Goal: Information Seeking & Learning: Learn about a topic

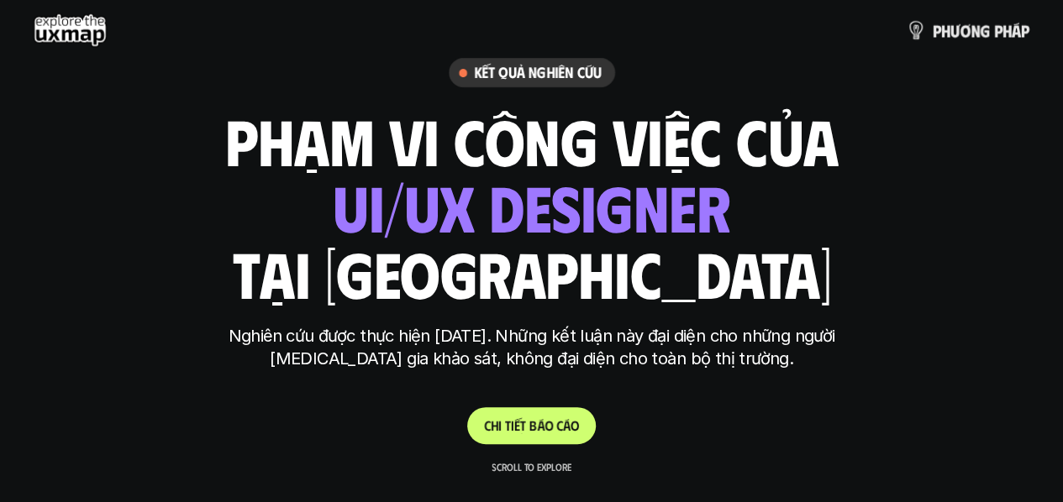
click at [81, 25] on use at bounding box center [70, 30] width 73 height 34
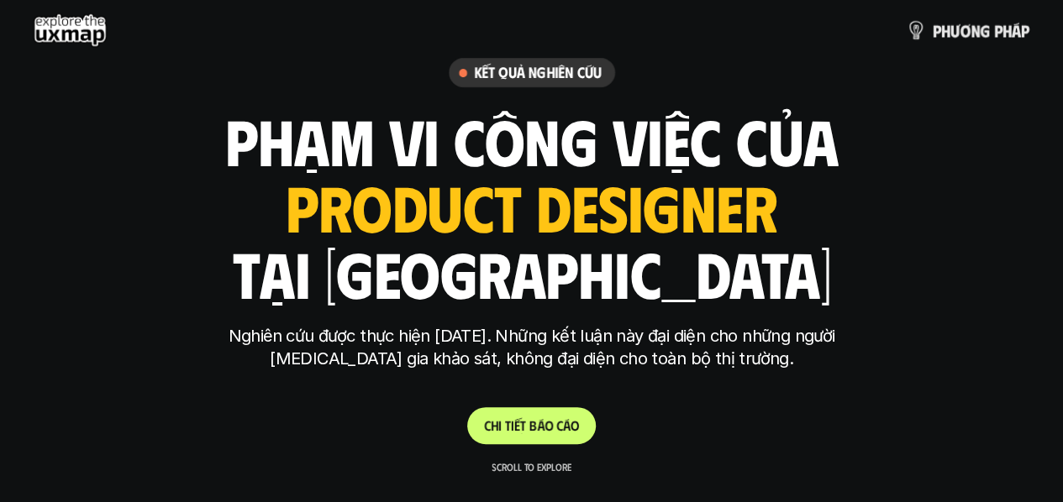
click at [81, 25] on use at bounding box center [70, 30] width 73 height 34
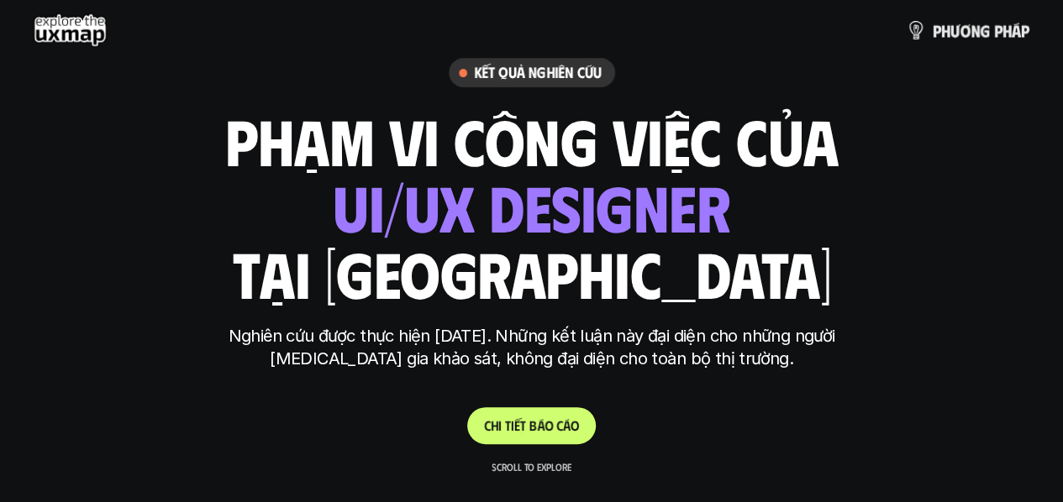
click at [79, 29] on use at bounding box center [70, 30] width 73 height 34
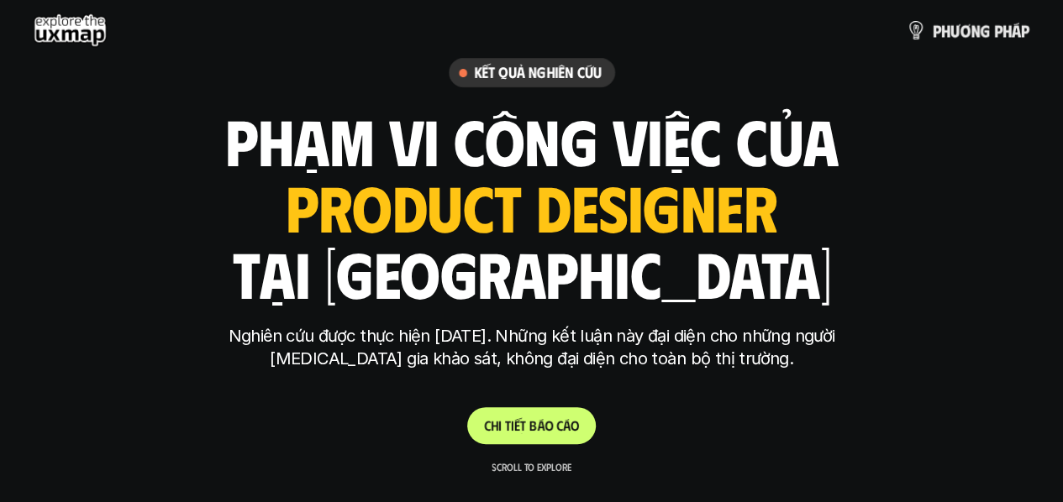
click at [561, 77] on h6 "Kết quả nghiên cứu" at bounding box center [538, 72] width 128 height 19
click at [1004, 26] on p "p h ư ơ n g p h á p" at bounding box center [980, 30] width 97 height 18
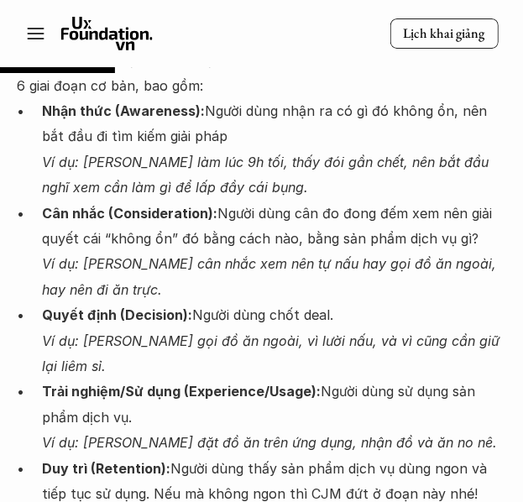
scroll to position [3288, 0]
